Goal: Check status

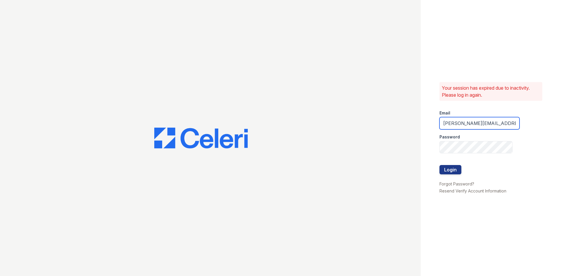
click at [467, 121] on input "olis-cypcarz@moiniangroup.com" at bounding box center [480, 123] width 80 height 12
type input "richard@moiniangroup.com"
click at [451, 168] on button "Login" at bounding box center [451, 169] width 22 height 9
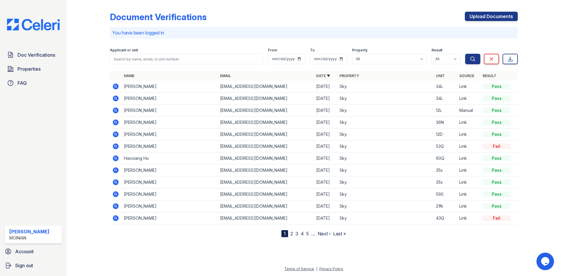
click at [115, 99] on icon at bounding box center [115, 98] width 7 height 7
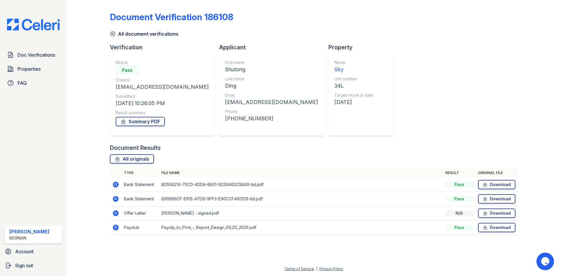
click at [115, 214] on icon at bounding box center [115, 212] width 1 height 1
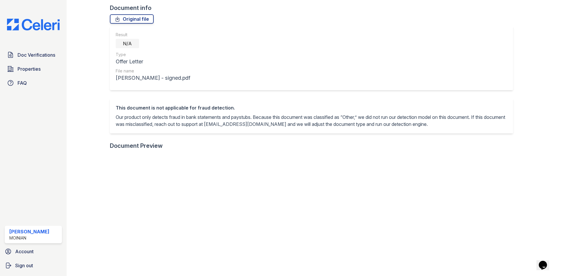
scroll to position [146, 0]
